Goal: Information Seeking & Learning: Learn about a topic

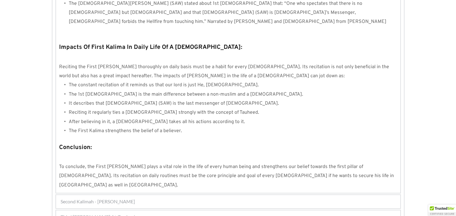
scroll to position [513, 0]
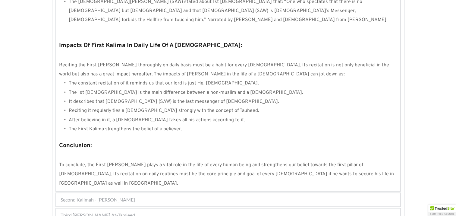
click at [127, 211] on span "Third [PERSON_NAME] At-Tamjeed" at bounding box center [98, 214] width 74 height 7
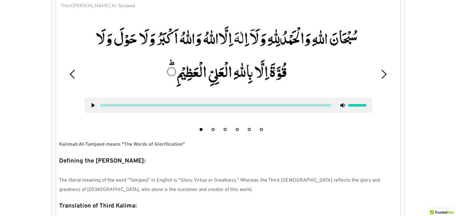
scroll to position [176, 0]
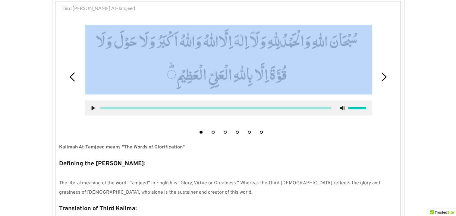
drag, startPoint x: 76, startPoint y: 18, endPoint x: 227, endPoint y: 65, distance: 158.7
click at [227, 65] on div "1 2 3 4 5 6" at bounding box center [228, 77] width 338 height 120
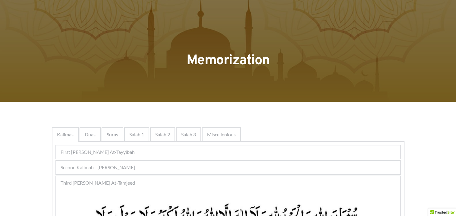
scroll to position [0, 0]
